Goal: Task Accomplishment & Management: Complete application form

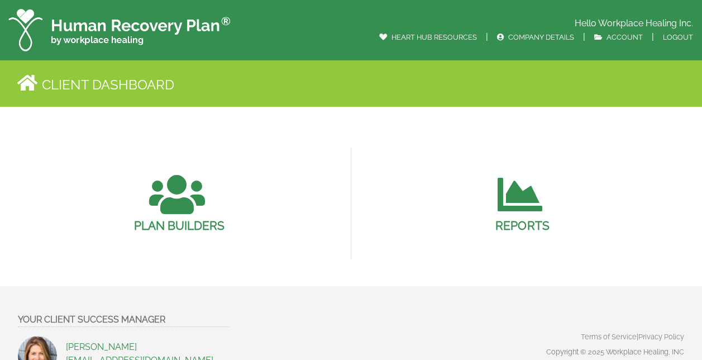
click at [101, 158] on div "PLAN BUILDERS" at bounding box center [179, 203] width 343 height 113
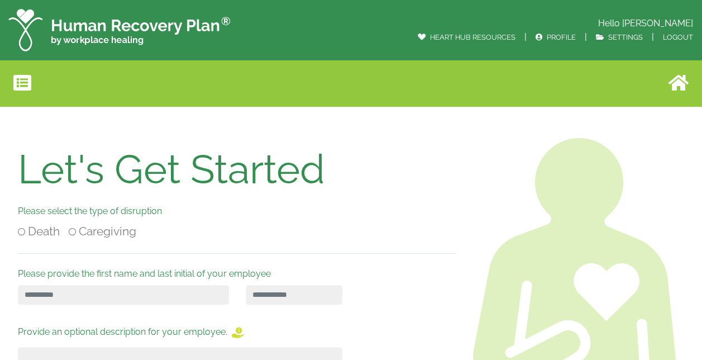
click at [371, 185] on div "Let's Get Started" at bounding box center [237, 169] width 438 height 36
click at [107, 283] on div "Let's Get Started Please select the type of disruption Death Caregiving Please …" at bounding box center [236, 294] width 455 height 313
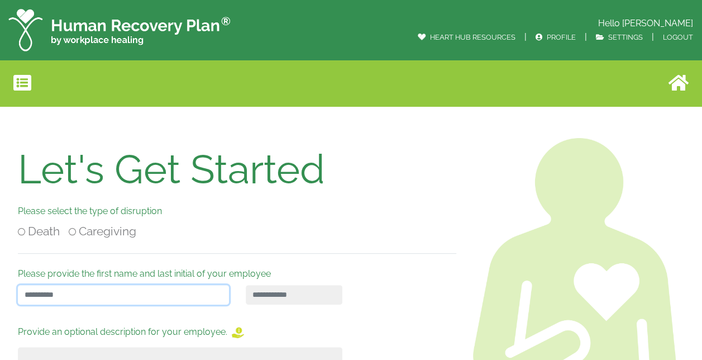
click at [84, 289] on input "text" at bounding box center [123, 295] width 211 height 20
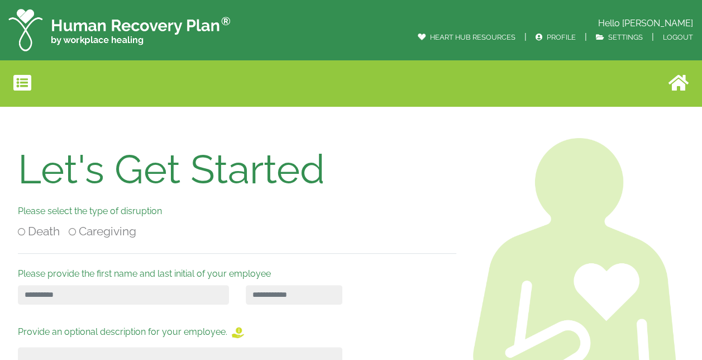
click at [99, 30] on img at bounding box center [119, 30] width 223 height 42
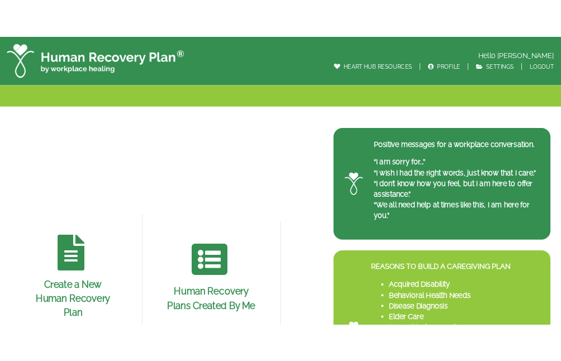
scroll to position [56, 0]
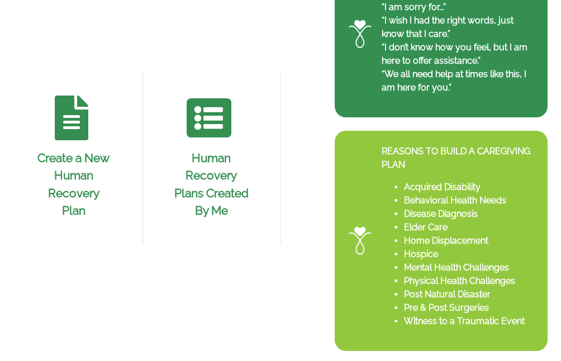
scroll to position [166, 0]
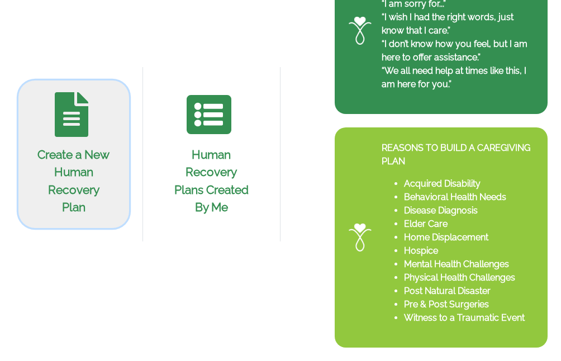
click at [66, 125] on icon at bounding box center [72, 114] width 34 height 45
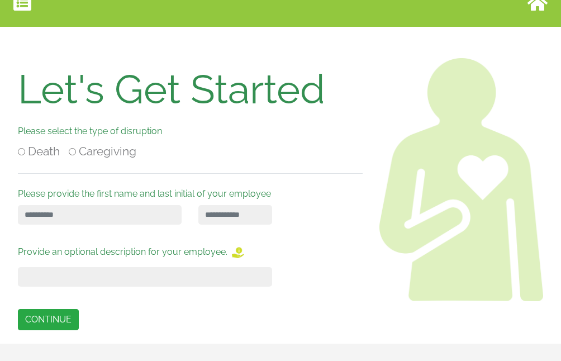
scroll to position [84, 0]
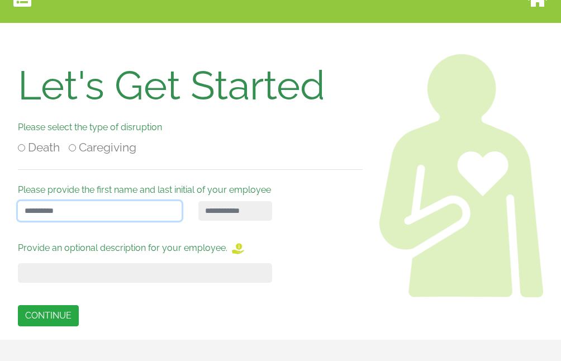
click at [64, 208] on input "text" at bounding box center [100, 211] width 164 height 20
type input "****"
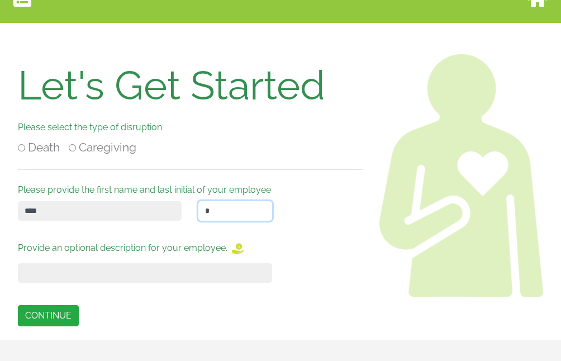
type input "*"
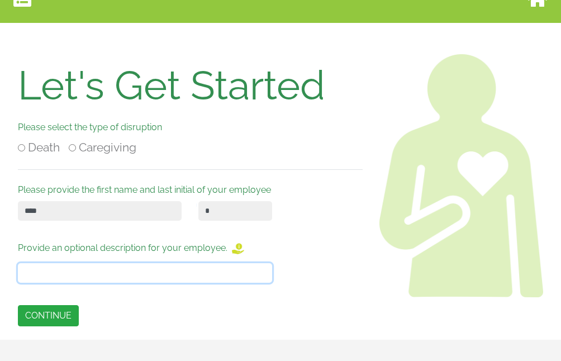
click at [63, 272] on input "text" at bounding box center [145, 273] width 254 height 20
type input "**********"
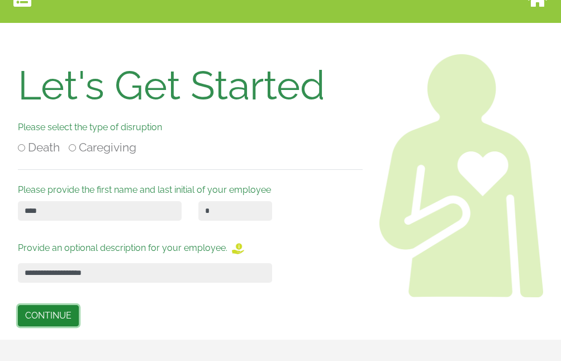
click at [49, 315] on button "CONTINUE" at bounding box center [48, 315] width 61 height 21
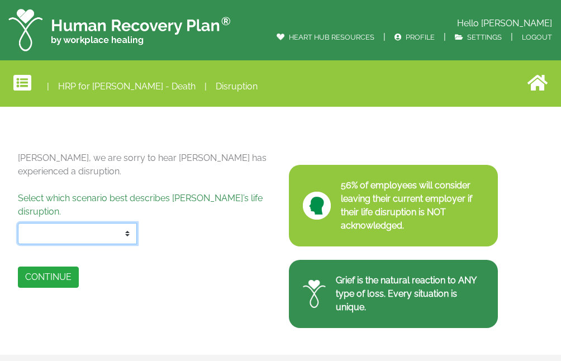
click at [122, 223] on select "**********" at bounding box center [77, 233] width 119 height 21
select select "*"
click at [18, 223] on select "**********" at bounding box center [77, 233] width 119 height 21
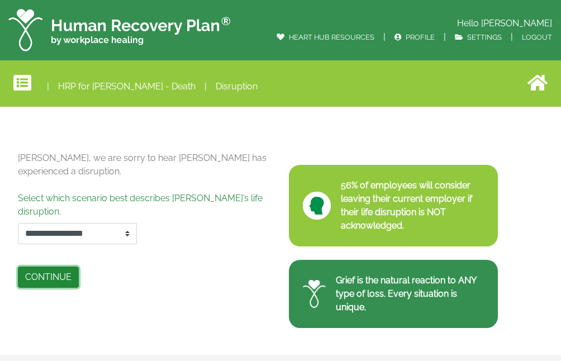
click at [54, 266] on button "CONTINUE" at bounding box center [48, 276] width 61 height 21
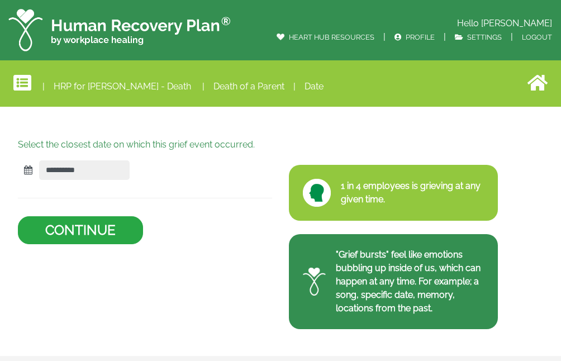
click at [27, 171] on icon at bounding box center [28, 169] width 8 height 9
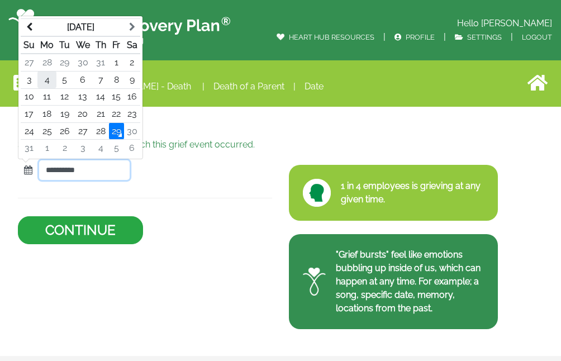
click at [44, 80] on td "4" at bounding box center [46, 79] width 19 height 17
type input "**********"
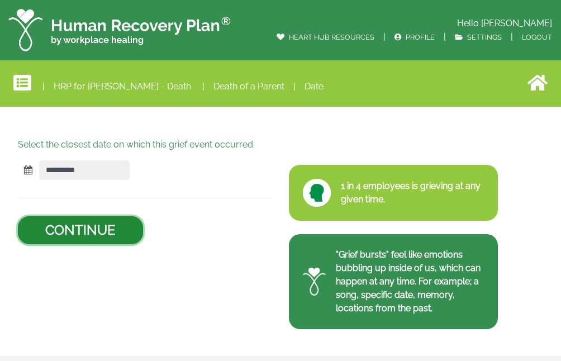
click at [72, 228] on button "CONTINUE" at bounding box center [80, 230] width 125 height 28
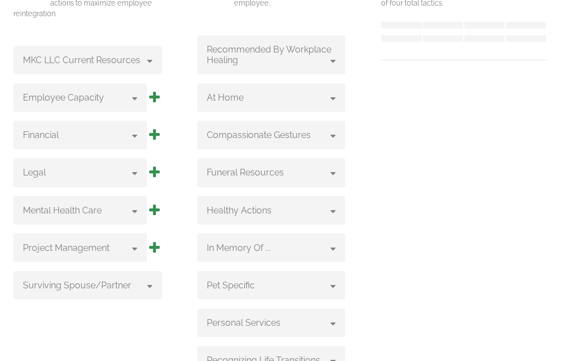
scroll to position [210, 0]
click at [147, 59] on icon at bounding box center [150, 57] width 6 height 9
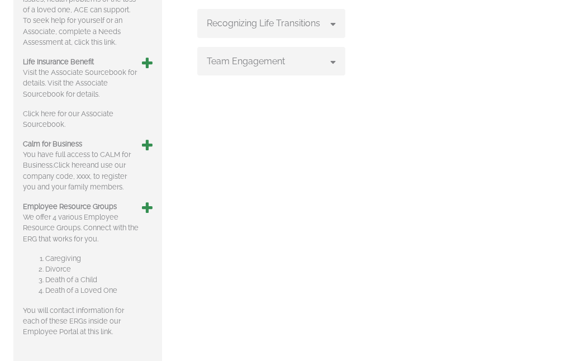
scroll to position [601, 0]
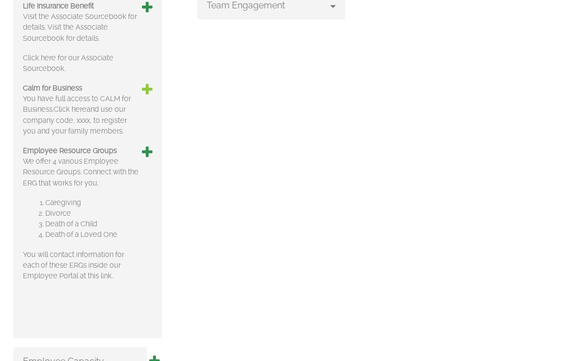
click at [148, 83] on icon at bounding box center [147, 89] width 11 height 13
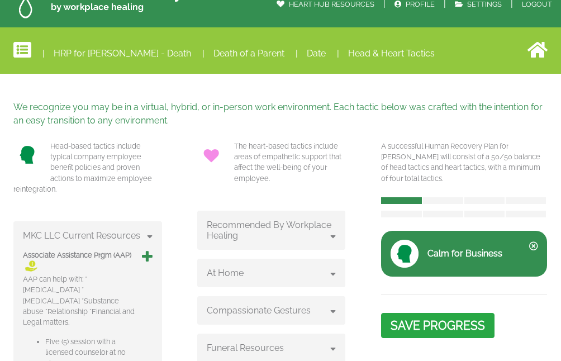
scroll to position [26, 0]
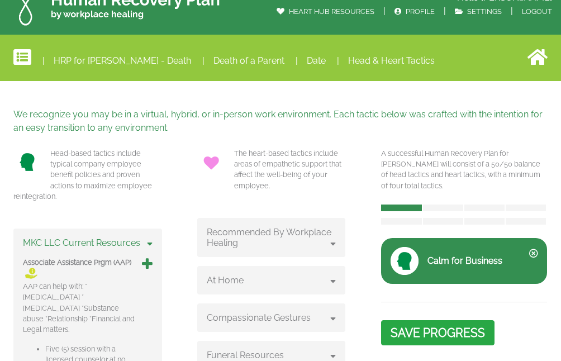
click at [149, 242] on icon at bounding box center [150, 241] width 6 height 9
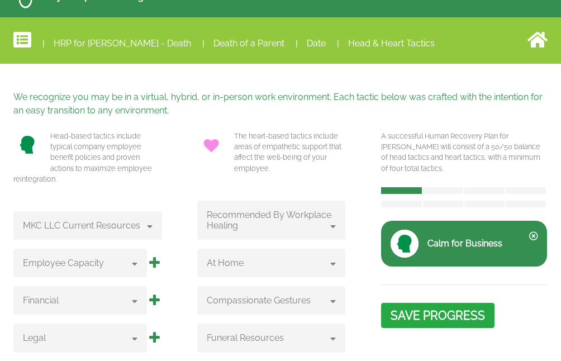
scroll to position [45, 0]
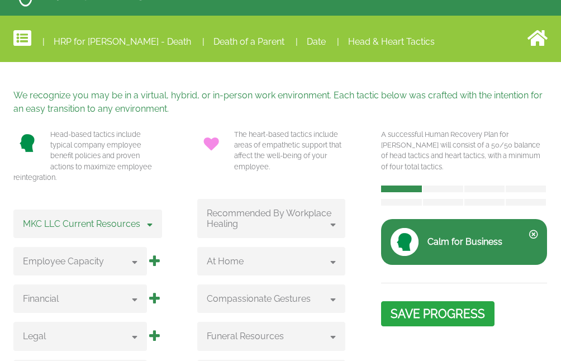
click at [147, 222] on icon at bounding box center [150, 222] width 6 height 9
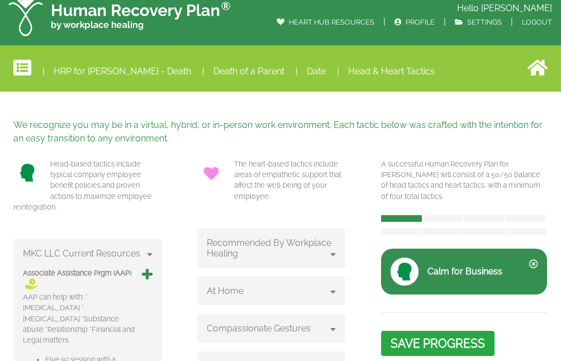
scroll to position [25, 0]
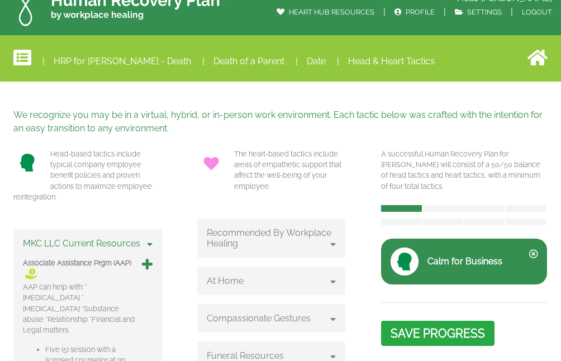
click at [149, 242] on icon at bounding box center [150, 242] width 6 height 9
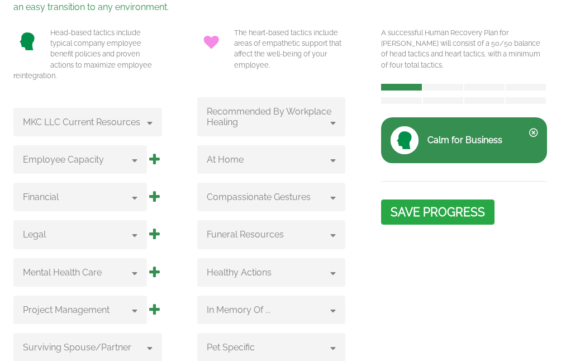
scroll to position [136, 0]
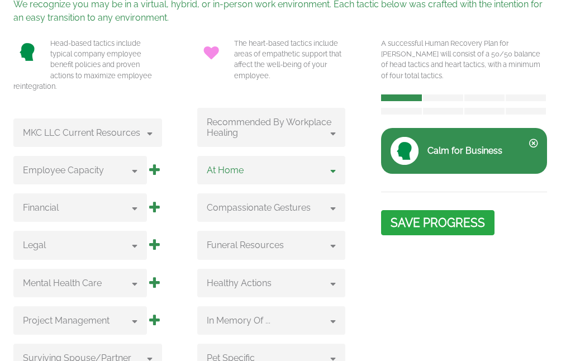
click at [335, 172] on icon at bounding box center [333, 169] width 6 height 9
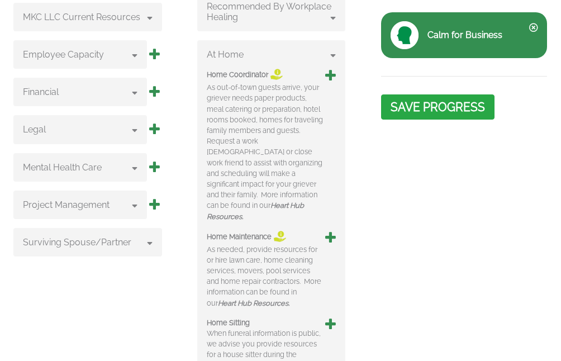
scroll to position [280, 0]
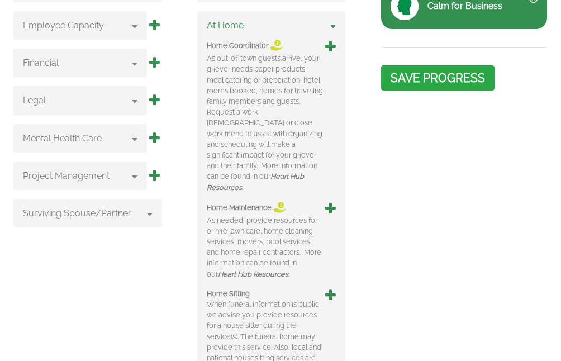
click at [336, 25] on icon at bounding box center [333, 24] width 6 height 9
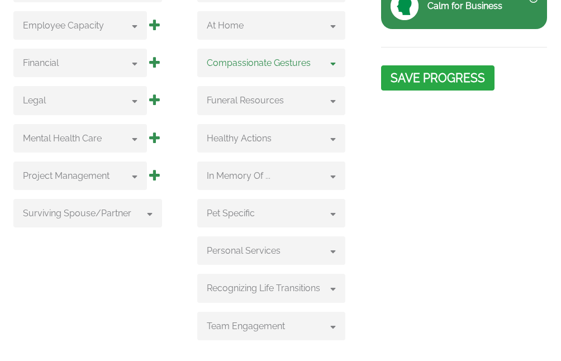
click at [335, 63] on icon at bounding box center [333, 62] width 6 height 9
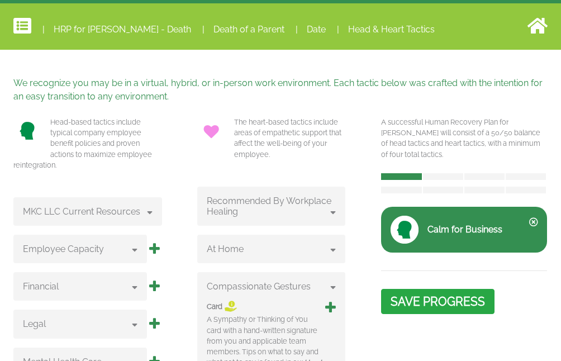
scroll to position [113, 0]
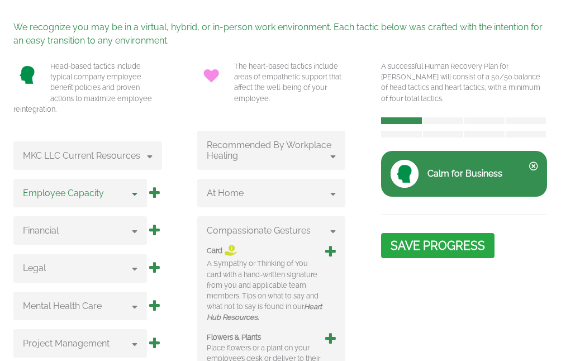
click at [133, 192] on icon at bounding box center [135, 192] width 6 height 9
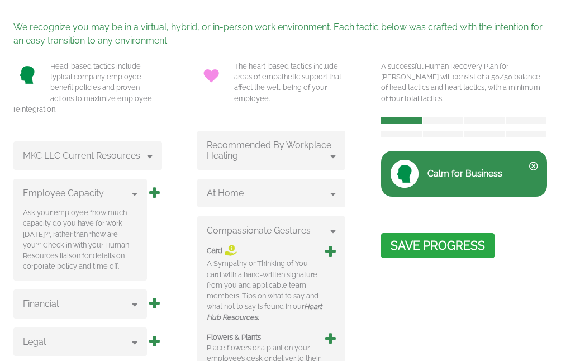
scroll to position [169, 0]
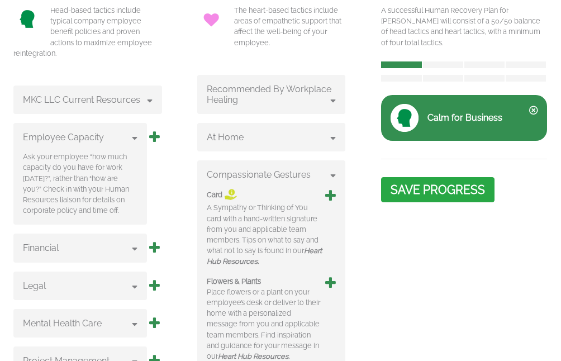
click at [133, 251] on h6 "Financial" at bounding box center [80, 247] width 115 height 11
click at [133, 248] on icon at bounding box center [135, 246] width 6 height 9
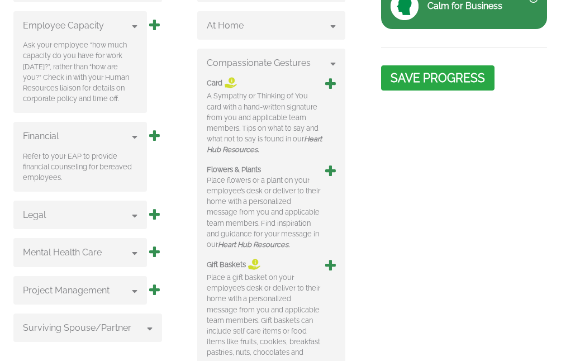
scroll to position [336, 0]
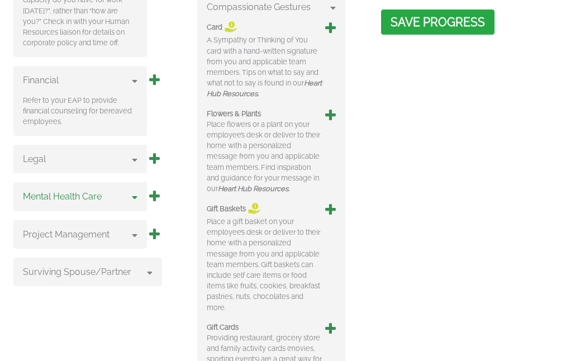
click at [135, 198] on icon at bounding box center [135, 195] width 6 height 9
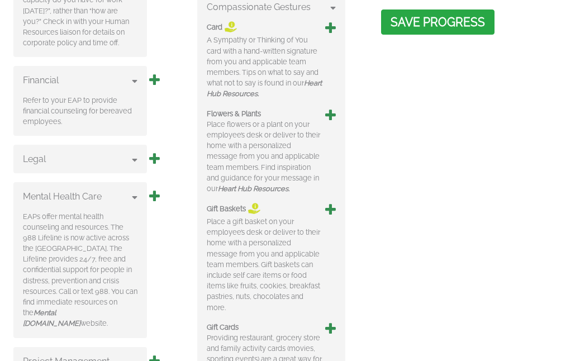
scroll to position [448, 0]
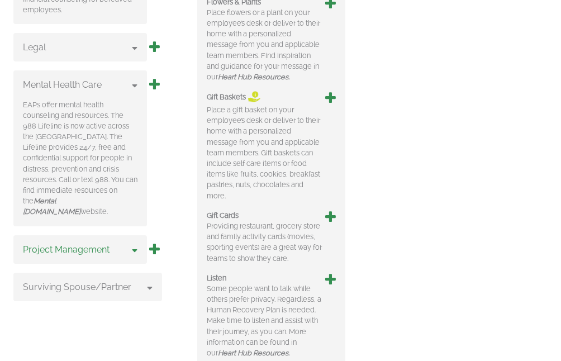
click at [135, 244] on icon at bounding box center [135, 248] width 6 height 9
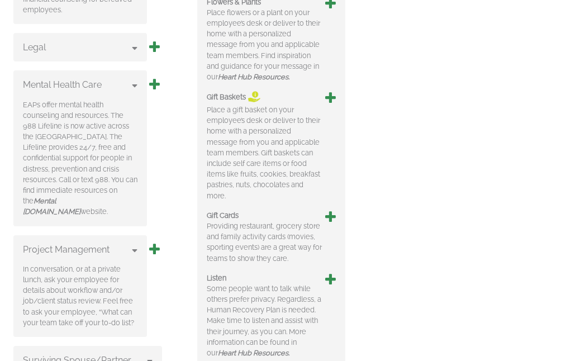
scroll to position [392, 0]
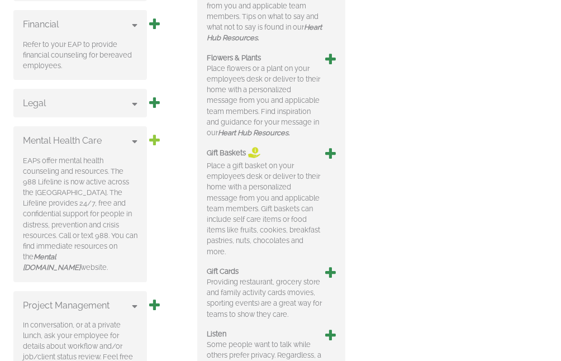
click at [155, 139] on icon at bounding box center [154, 139] width 11 height 13
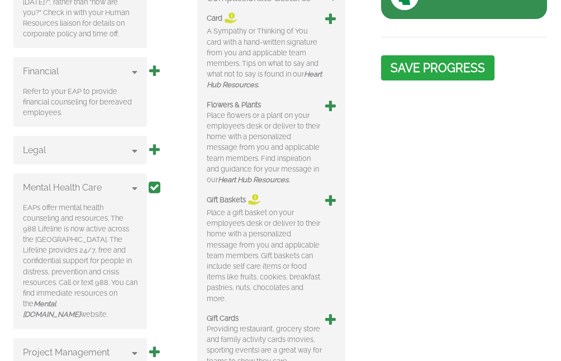
scroll to position [377, 0]
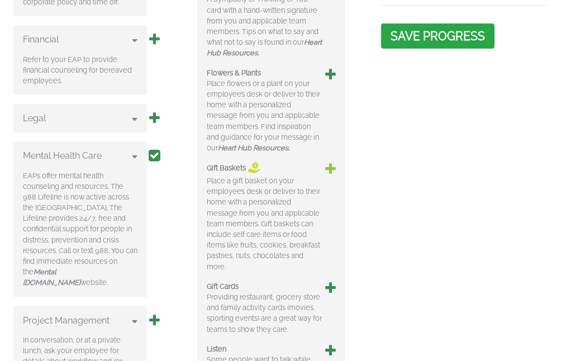
click at [331, 169] on icon at bounding box center [330, 168] width 11 height 13
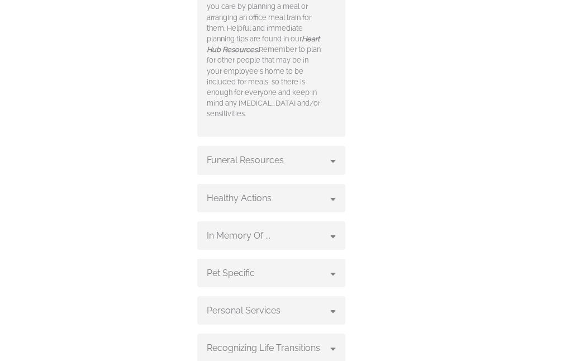
scroll to position [950, 0]
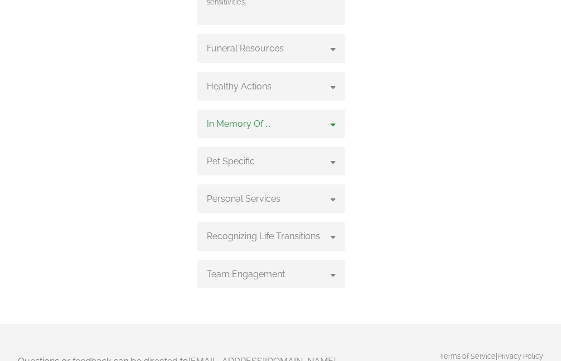
click at [333, 125] on icon at bounding box center [333, 122] width 6 height 9
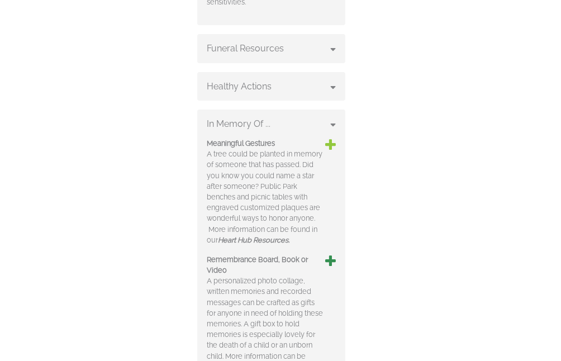
click at [334, 144] on icon at bounding box center [330, 144] width 11 height 13
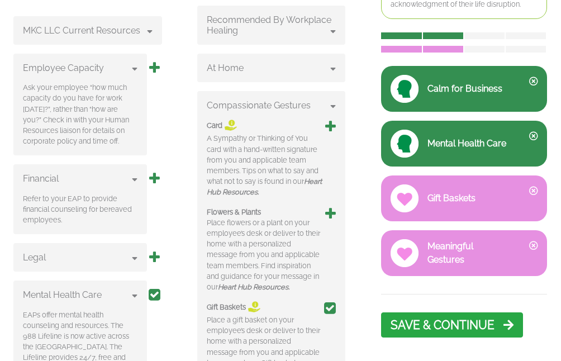
scroll to position [242, 0]
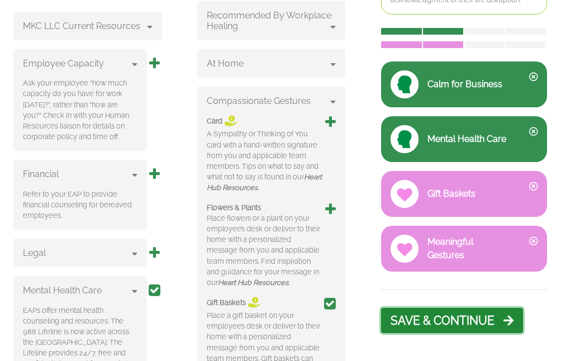
click at [466, 320] on button "SAVE & CONTINUE" at bounding box center [452, 320] width 142 height 25
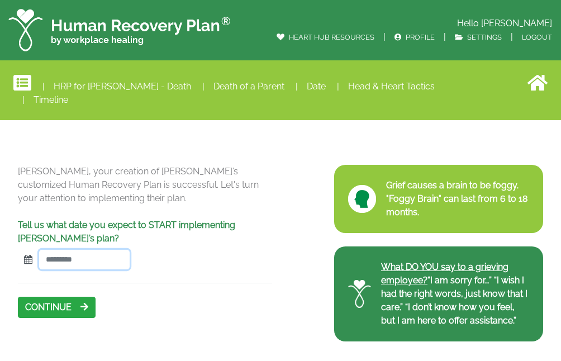
click at [61, 250] on input "text" at bounding box center [84, 260] width 90 height 20
click at [29, 255] on icon at bounding box center [28, 259] width 8 height 9
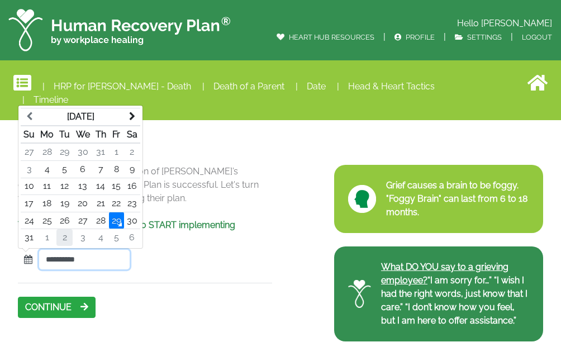
click at [68, 229] on td "2" at bounding box center [64, 237] width 16 height 17
type input "**********"
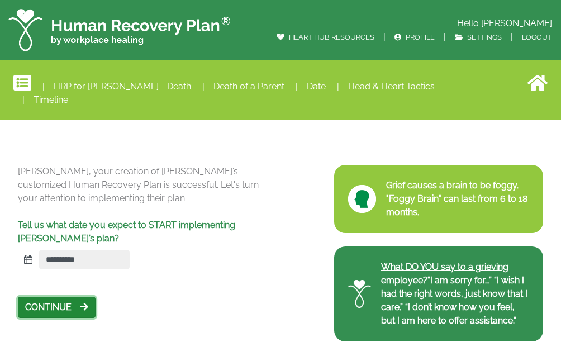
click at [56, 297] on button "CONTINUE" at bounding box center [57, 307] width 78 height 21
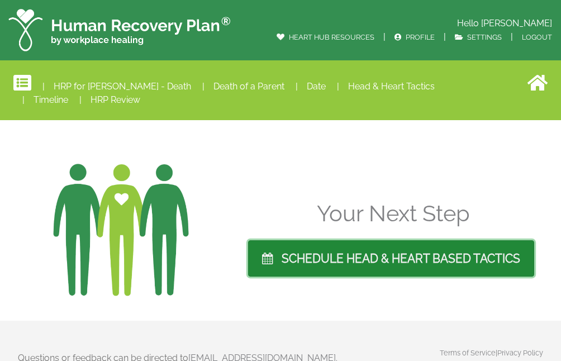
click at [373, 264] on link "SCHEDULE HEAD & HEART BASED TACTICS" at bounding box center [391, 258] width 286 height 36
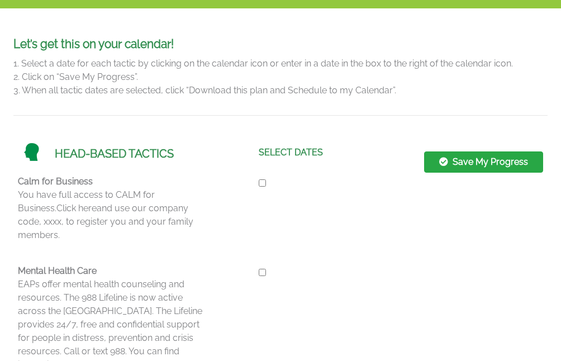
scroll to position [168, 0]
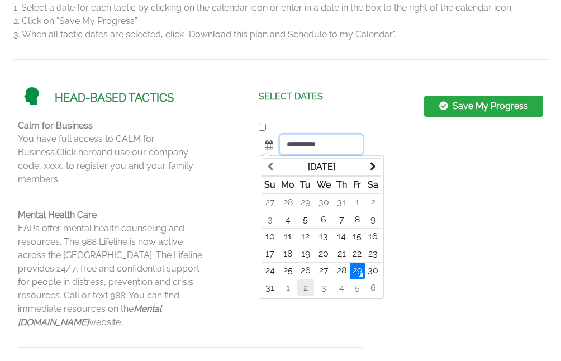
click at [306, 284] on td "2" at bounding box center [305, 287] width 16 height 17
type input "**********"
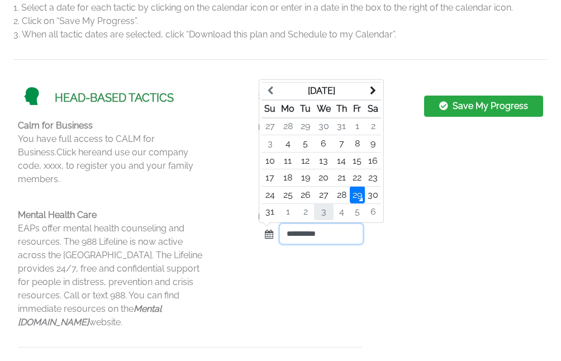
click at [325, 203] on td "3" at bounding box center [324, 211] width 20 height 17
type input "**********"
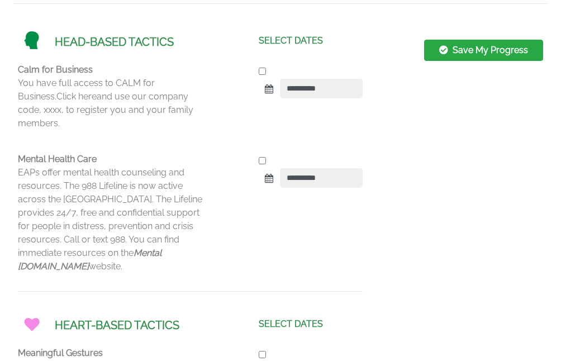
scroll to position [279, 0]
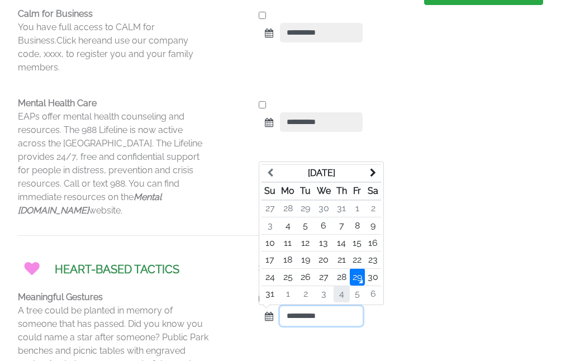
click at [340, 285] on td "4" at bounding box center [341, 293] width 16 height 17
type input "**********"
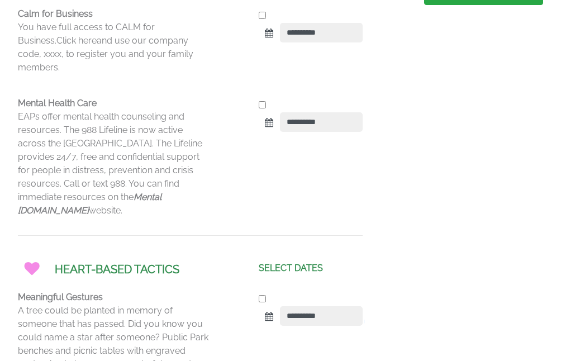
scroll to position [391, 0]
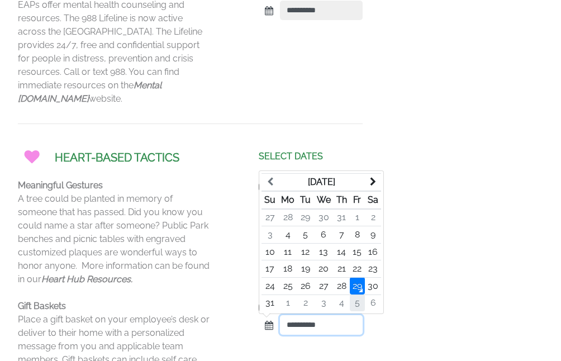
click at [355, 294] on td "5" at bounding box center [357, 302] width 15 height 17
type input "**********"
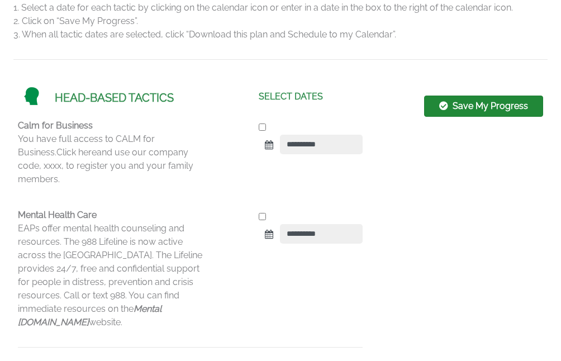
scroll to position [112, 0]
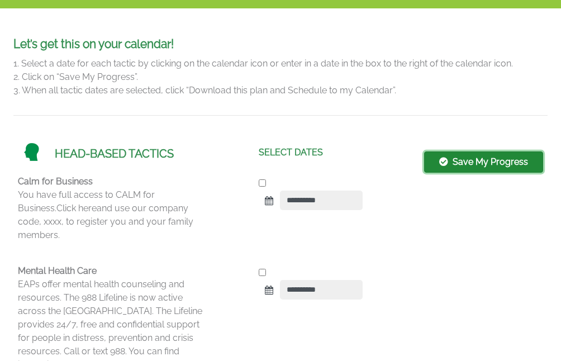
click at [481, 159] on button "Save My Progress" at bounding box center [483, 161] width 119 height 21
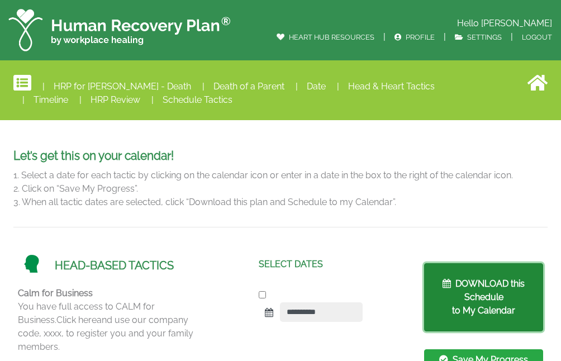
click at [476, 294] on button "DOWNLOAD this Schedule to My Calendar" at bounding box center [483, 297] width 115 height 66
type button "1"
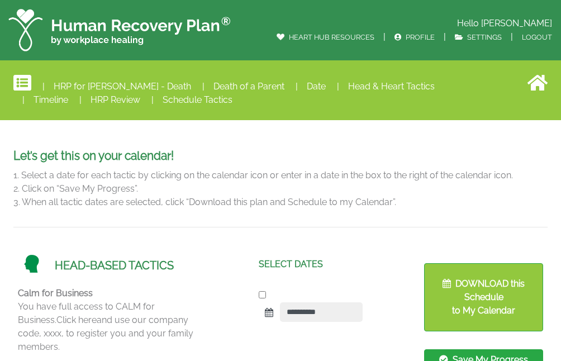
click at [222, 3] on div "Hello [PERSON_NAME] HEART HUB RESOURCES | PROFILE | SETTINGS | LOGOUT" at bounding box center [280, 30] width 561 height 60
